Goal: Task Accomplishment & Management: Complete application form

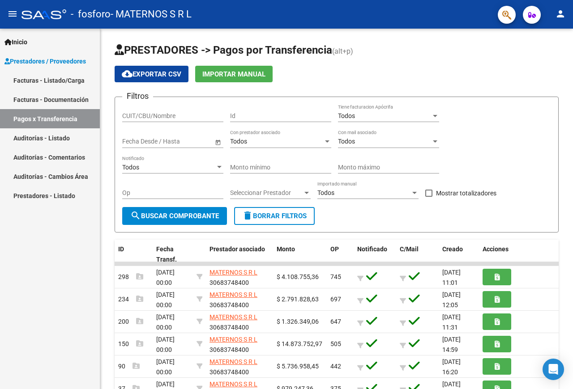
click at [40, 86] on link "Facturas - Listado/Carga" at bounding box center [50, 80] width 100 height 19
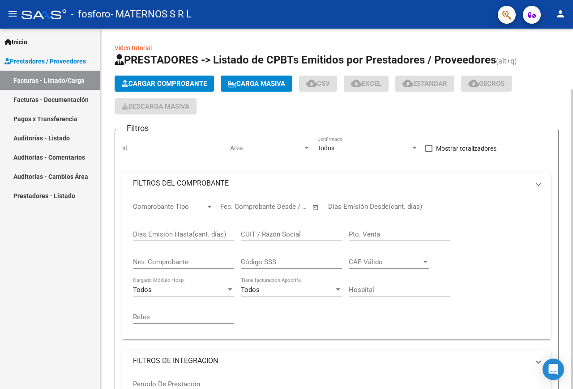
click at [128, 87] on span "Cargar Comprobante" at bounding box center [164, 84] width 85 height 8
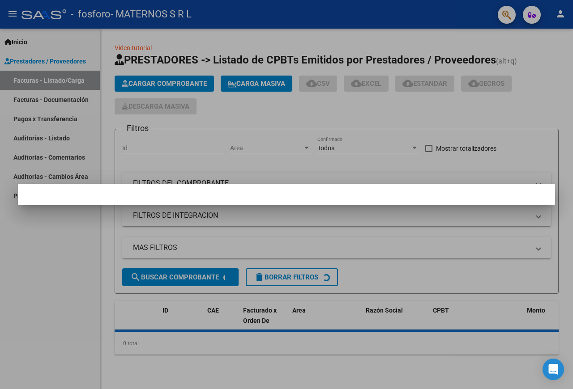
click at [86, 195] on mat-dialog-container at bounding box center [286, 194] width 537 height 21
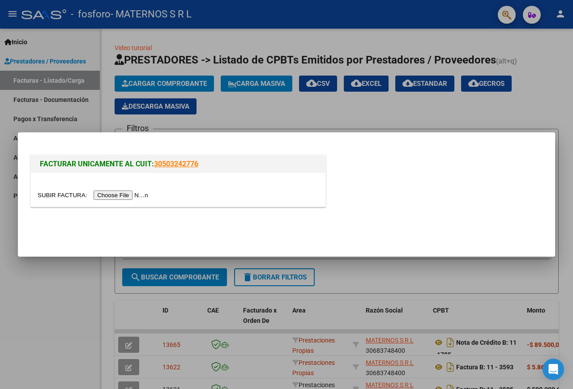
click at [56, 197] on input "file" at bounding box center [94, 195] width 113 height 9
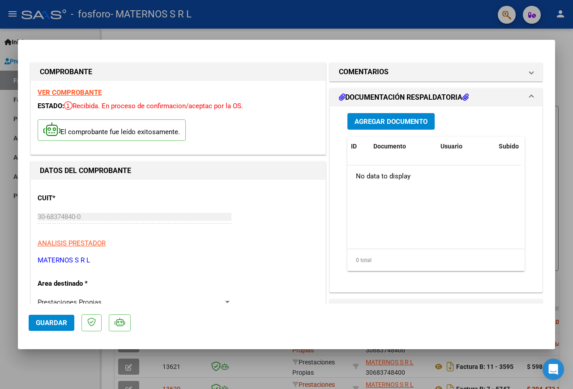
click at [355, 124] on span "Agregar Documento" at bounding box center [391, 122] width 73 height 8
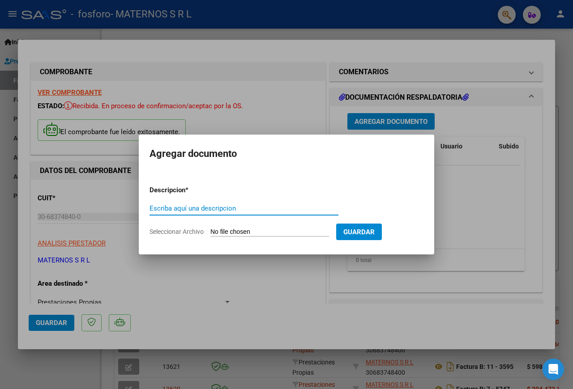
click at [235, 228] on input "Seleccionar Archivo" at bounding box center [269, 232] width 119 height 9
type input "C:\fakepath\01_NCRB0011-00001797 FACT 11-3595 OSPIF.pdf"
click at [243, 205] on div "Escriba aquí una descripcion" at bounding box center [244, 213] width 189 height 22
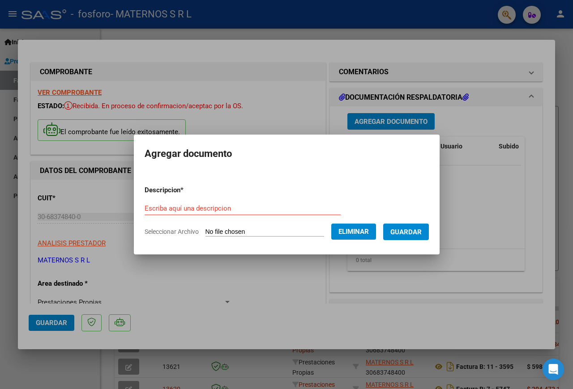
click at [244, 205] on input "Escriba aquí una descripcion" at bounding box center [243, 209] width 196 height 8
type input "NOTA DE CRÉDITO DE LA FACTURA 11-3595"
click at [390, 236] on span "Guardar" at bounding box center [405, 232] width 31 height 8
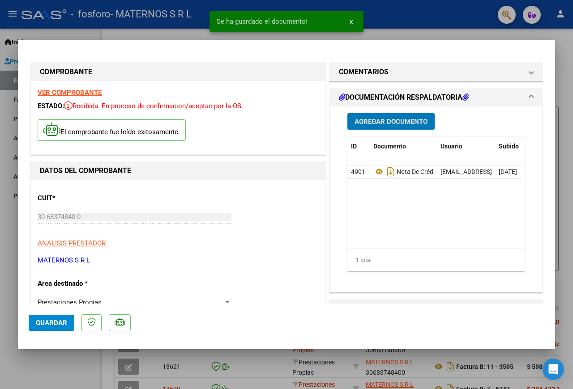
click at [509, 34] on div at bounding box center [286, 194] width 573 height 389
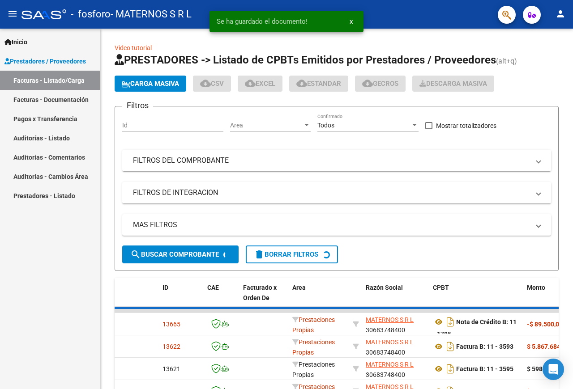
drag, startPoint x: 572, startPoint y: 16, endPoint x: 560, endPoint y: 17, distance: 11.7
click at [571, 16] on mat-toolbar "menu - fosforo - MATERNOS S R L person" at bounding box center [286, 14] width 573 height 29
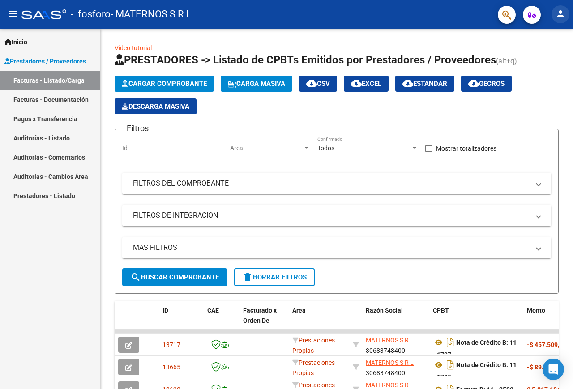
click at [560, 17] on mat-icon "person" at bounding box center [560, 14] width 11 height 11
click at [541, 60] on button "exit_to_app Salir" at bounding box center [542, 58] width 55 height 21
